Goal: Complete application form

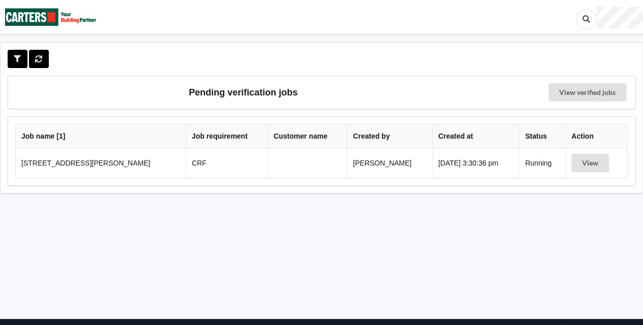
click at [50, 56] on div at bounding box center [29, 59] width 43 height 18
click at [44, 59] on button at bounding box center [39, 59] width 20 height 18
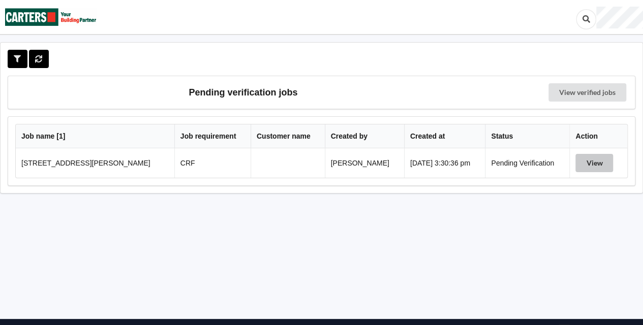
click at [595, 157] on button "View" at bounding box center [594, 163] width 38 height 18
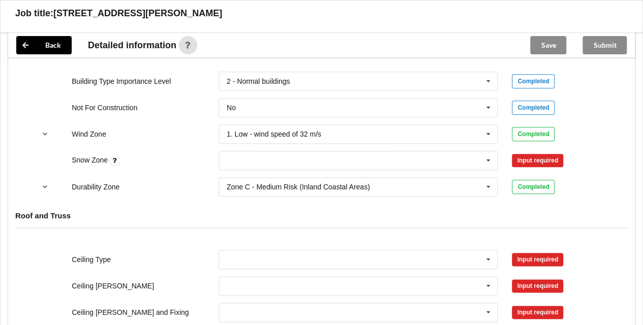
scroll to position [461, 0]
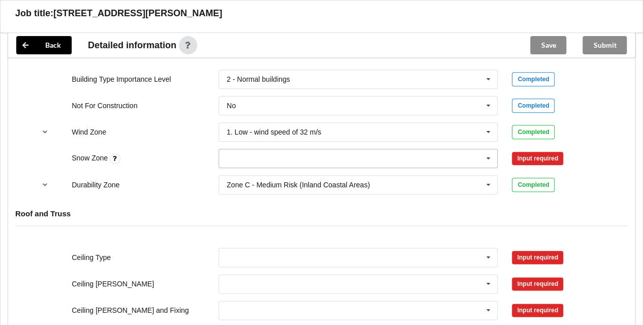
click at [488, 160] on icon at bounding box center [487, 158] width 15 height 19
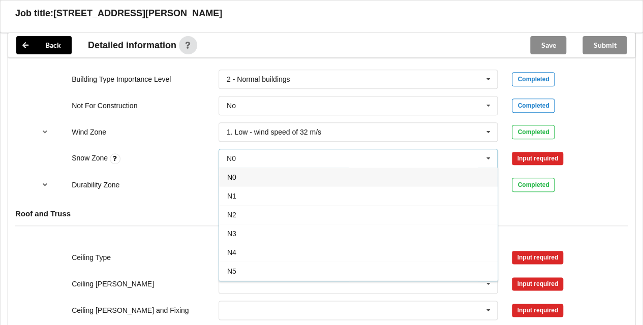
click at [254, 183] on div "N0" at bounding box center [358, 177] width 278 height 19
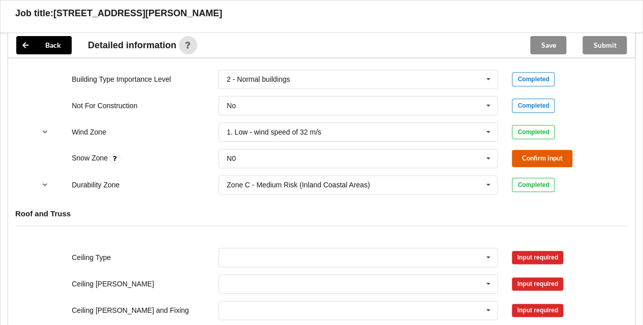
click at [540, 160] on button "Confirm input" at bounding box center [541, 158] width 60 height 17
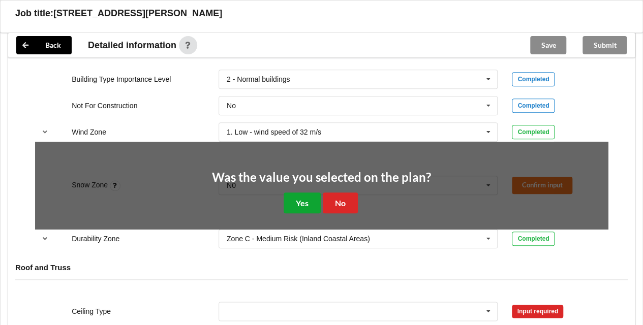
click at [294, 205] on button "Yes" at bounding box center [301, 203] width 37 height 21
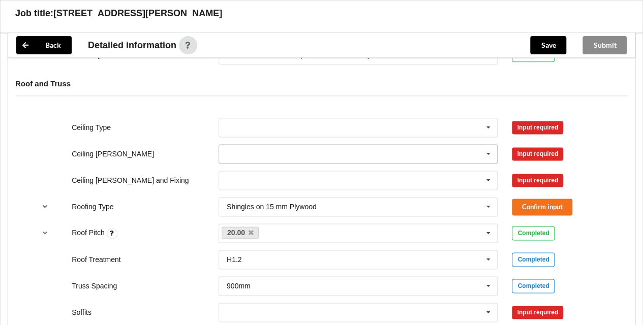
scroll to position [592, 0]
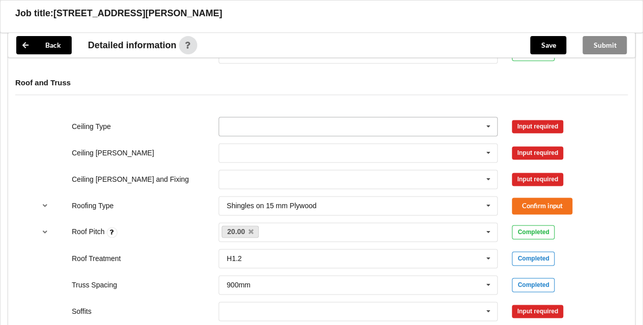
click at [488, 126] on icon at bounding box center [487, 126] width 15 height 19
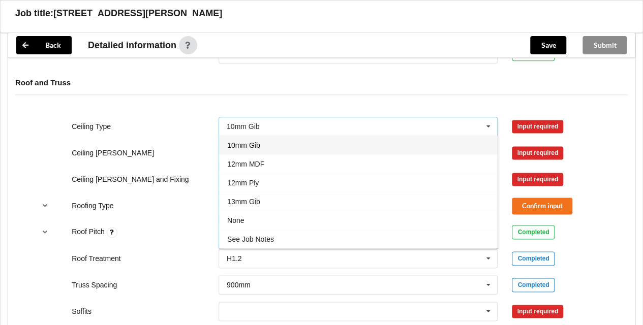
click at [266, 144] on div "10mm Gib" at bounding box center [358, 145] width 278 height 19
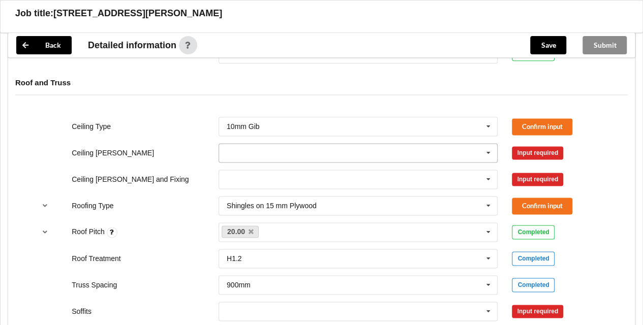
click at [336, 154] on input "text" at bounding box center [358, 153] width 278 height 18
click at [258, 176] on div "400mm" at bounding box center [358, 171] width 278 height 19
click at [276, 176] on input "text" at bounding box center [358, 179] width 278 height 18
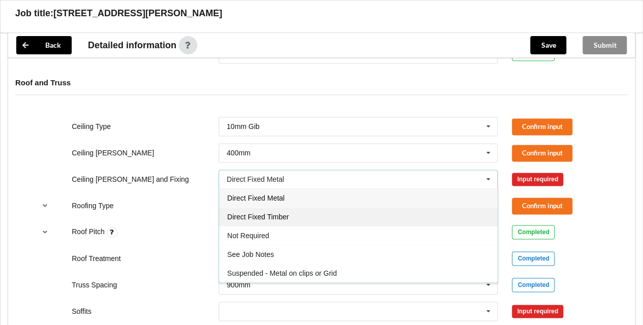
click at [266, 213] on span "Direct Fixed Timber" at bounding box center [257, 217] width 61 height 8
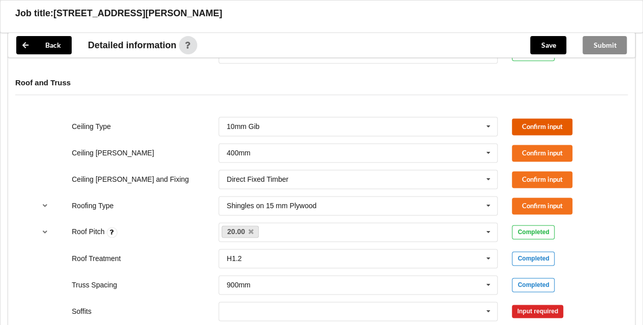
click at [539, 130] on button "Confirm input" at bounding box center [541, 126] width 60 height 17
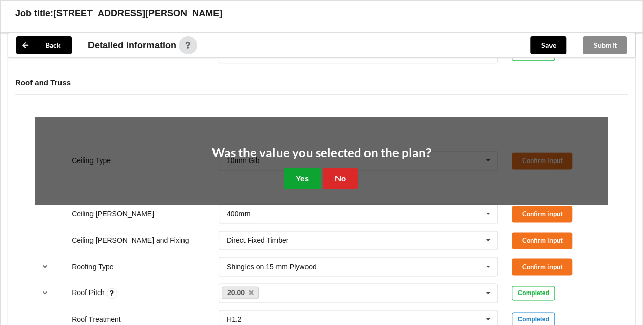
click at [292, 186] on button "Yes" at bounding box center [301, 178] width 37 height 21
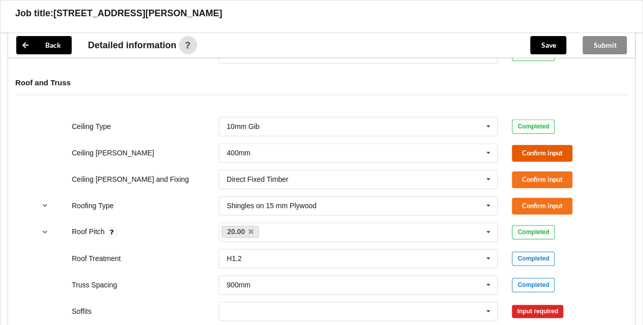
click at [530, 151] on button "Confirm input" at bounding box center [541, 153] width 60 height 17
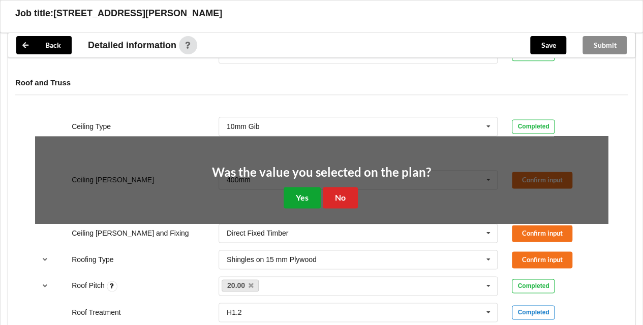
click at [296, 195] on button "Yes" at bounding box center [301, 197] width 37 height 21
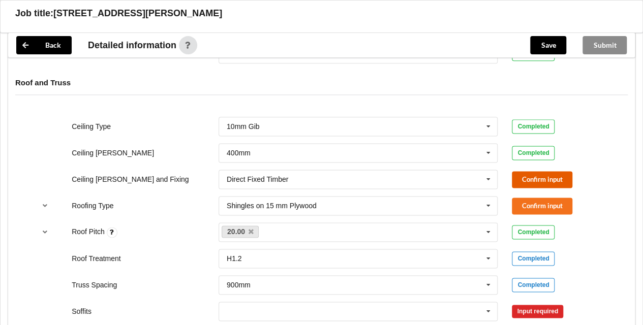
click at [523, 180] on button "Confirm input" at bounding box center [541, 179] width 60 height 17
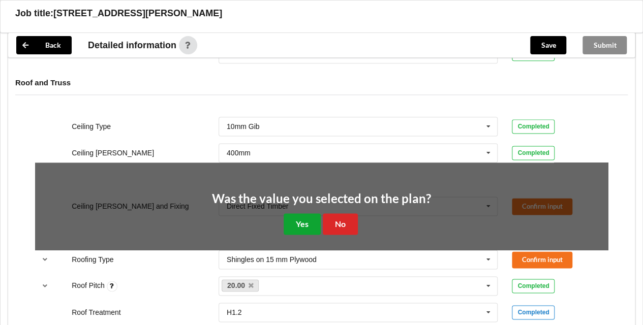
click at [299, 221] on button "Yes" at bounding box center [301, 223] width 37 height 21
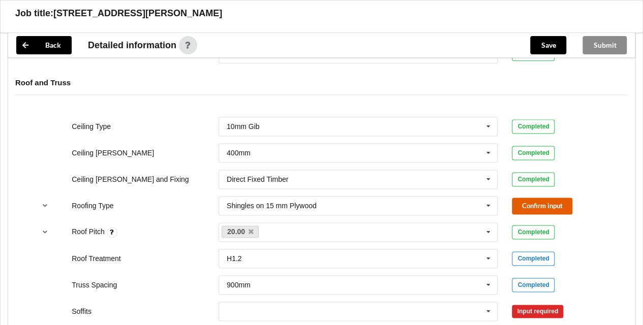
click at [543, 204] on button "Confirm input" at bounding box center [541, 206] width 60 height 17
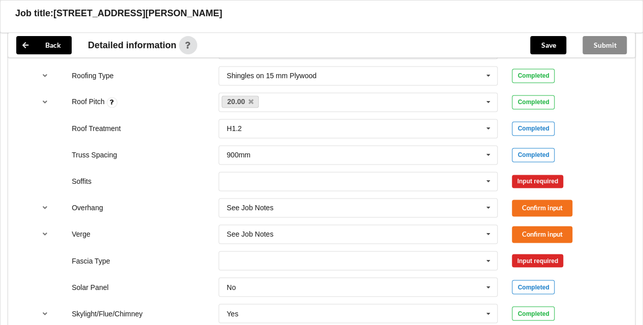
scroll to position [723, 0]
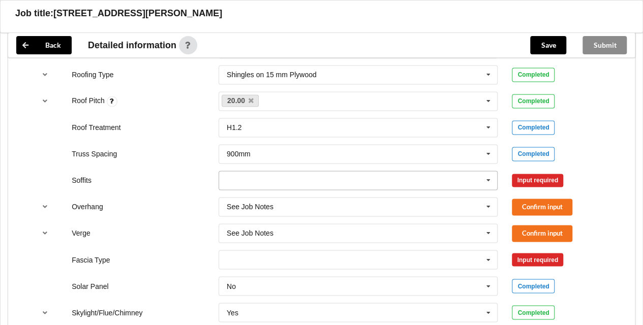
click at [487, 184] on icon at bounding box center [487, 180] width 15 height 19
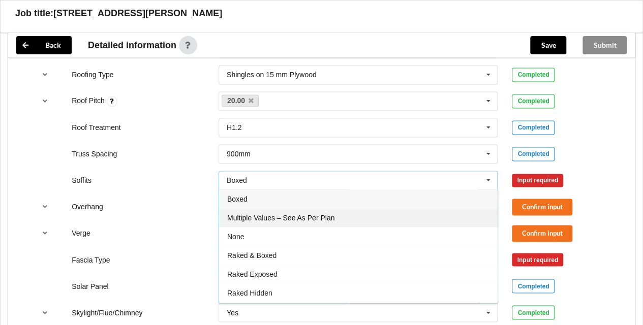
click at [321, 217] on span "Multiple Values – See As Per Plan" at bounding box center [280, 218] width 107 height 8
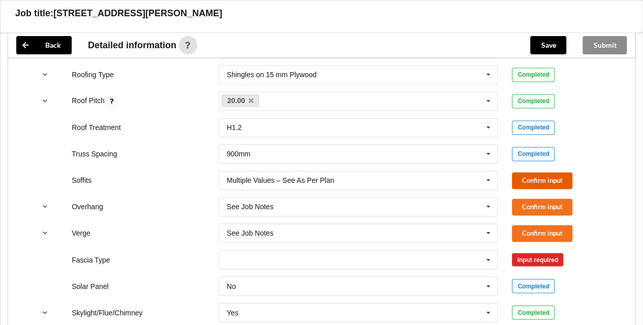
click at [543, 180] on button "Confirm input" at bounding box center [541, 180] width 60 height 17
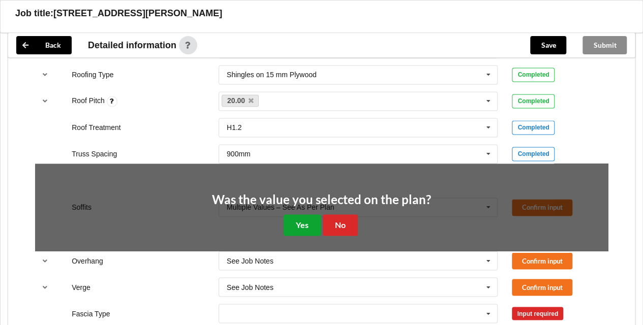
click at [299, 220] on button "Yes" at bounding box center [301, 224] width 37 height 21
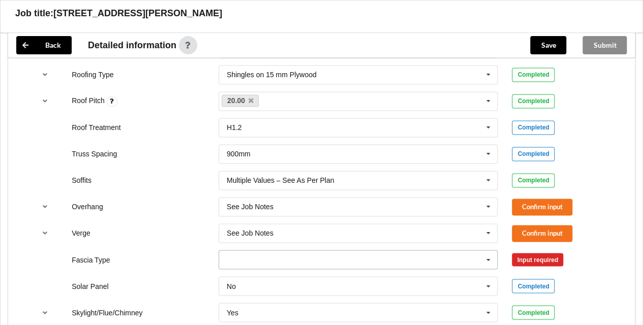
click at [485, 259] on icon at bounding box center [487, 259] width 15 height 19
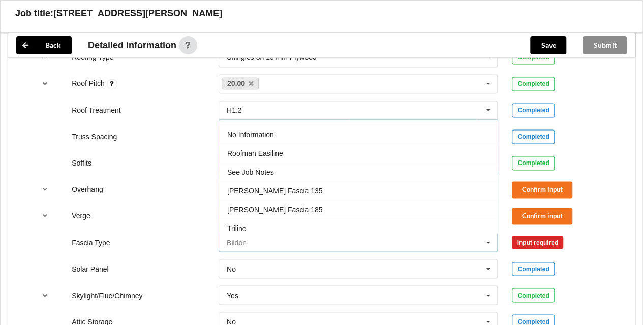
scroll to position [738, 0]
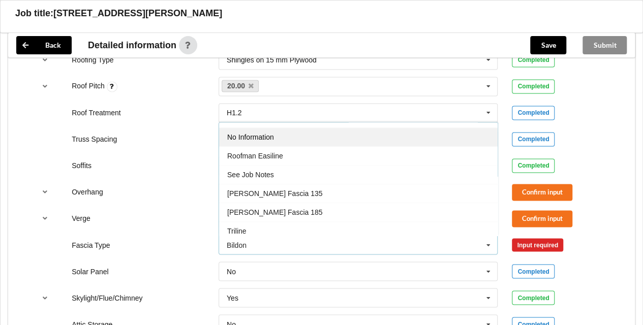
click at [263, 133] on span "No Information" at bounding box center [250, 137] width 47 height 8
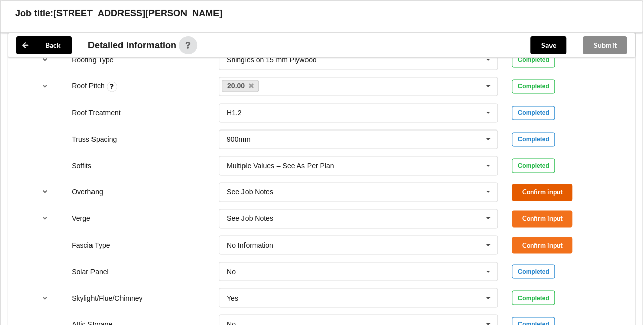
click at [529, 190] on button "Confirm input" at bounding box center [541, 192] width 60 height 17
click at [531, 210] on button "Confirm input" at bounding box center [541, 218] width 60 height 17
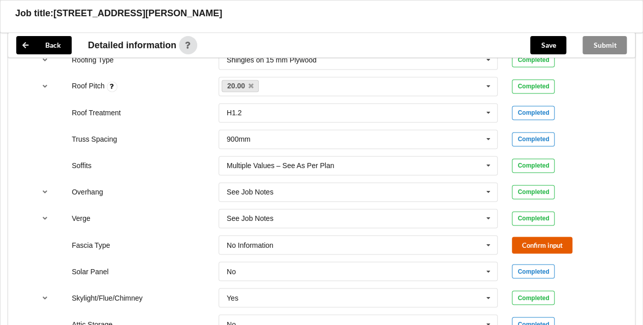
click at [529, 243] on button "Confirm input" at bounding box center [541, 245] width 60 height 17
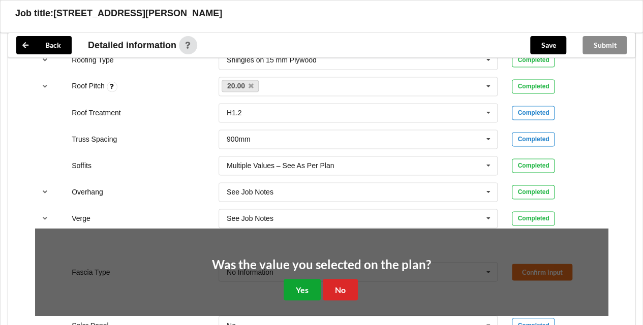
click at [300, 290] on button "Yes" at bounding box center [301, 289] width 37 height 21
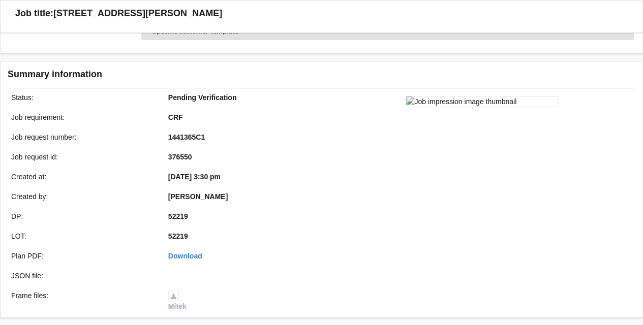
scroll to position [0, 0]
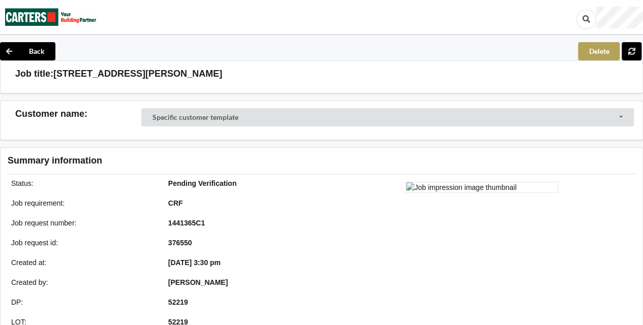
click at [594, 51] on button "Delete" at bounding box center [599, 51] width 42 height 18
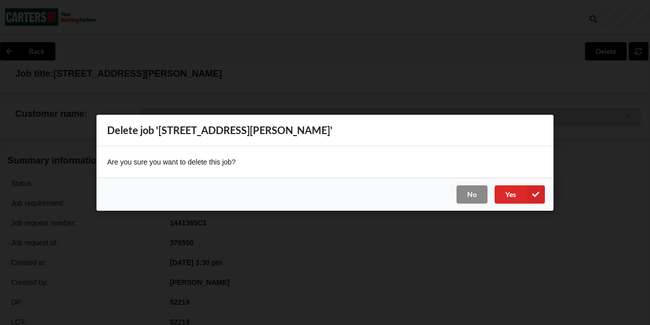
click at [474, 196] on button "No" at bounding box center [472, 194] width 31 height 18
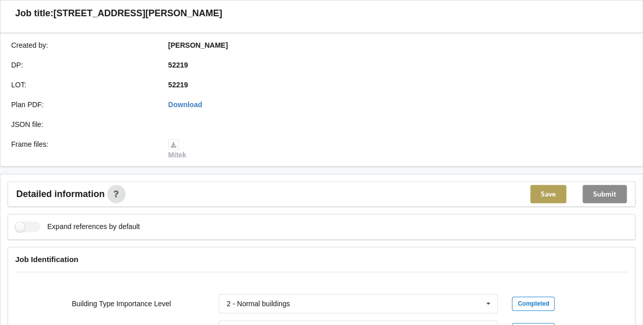
click at [549, 187] on button "Save" at bounding box center [548, 194] width 36 height 18
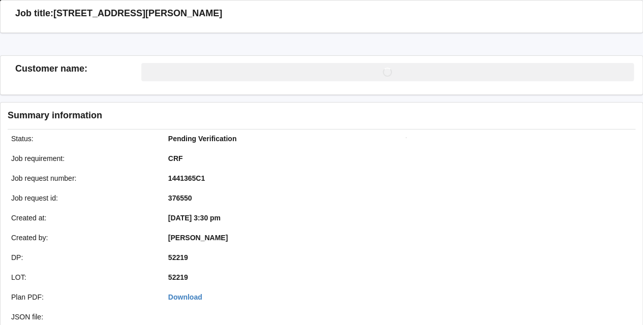
scroll to position [237, 0]
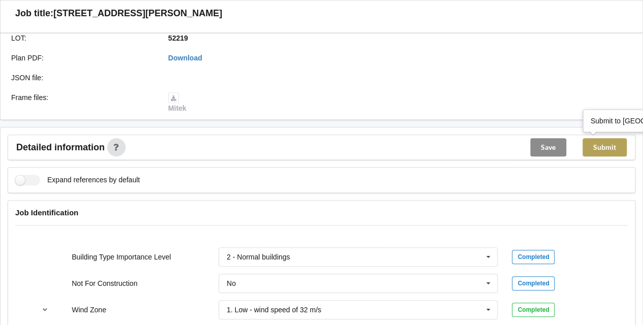
click at [600, 145] on button "Submit" at bounding box center [604, 147] width 44 height 18
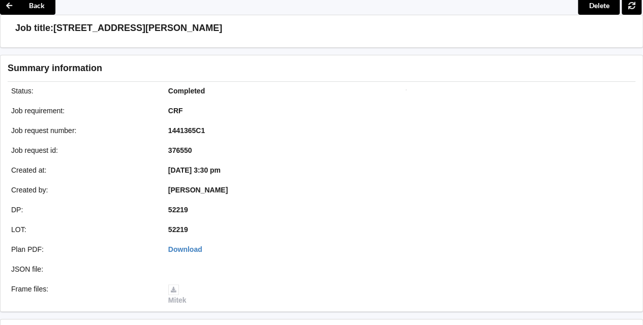
scroll to position [0, 0]
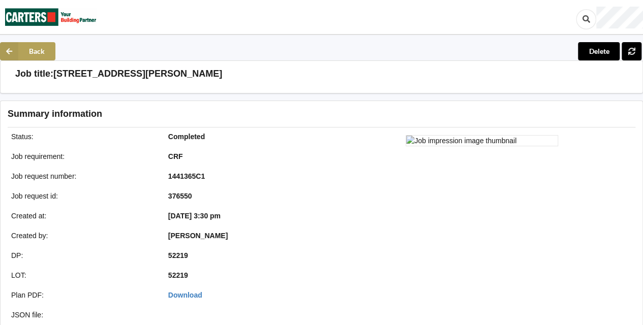
click at [19, 46] on button "Back" at bounding box center [27, 51] width 55 height 18
